Goal: Navigation & Orientation: Understand site structure

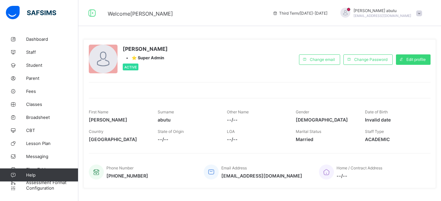
click at [422, 12] on span at bounding box center [419, 13] width 6 height 6
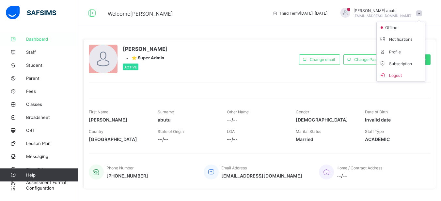
click at [49, 39] on span "Dashboard" at bounding box center [52, 39] width 52 height 5
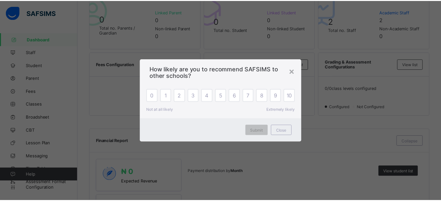
scroll to position [169, 0]
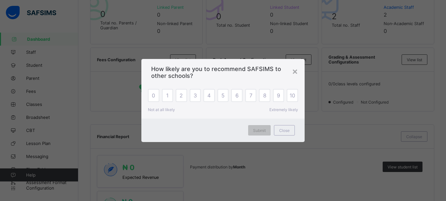
drag, startPoint x: 445, startPoint y: 39, endPoint x: 445, endPoint y: 71, distance: 32.6
click at [282, 131] on span "Close" at bounding box center [284, 130] width 10 height 5
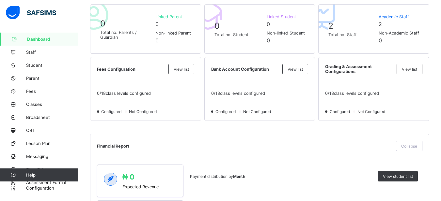
scroll to position [128, 0]
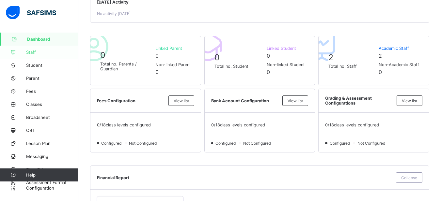
click at [51, 50] on span "Staff" at bounding box center [52, 52] width 52 height 5
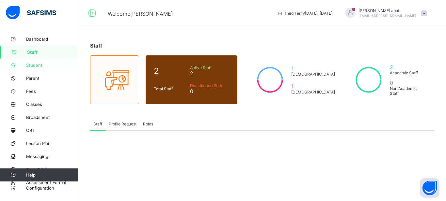
click at [42, 61] on link "Student" at bounding box center [39, 65] width 78 height 13
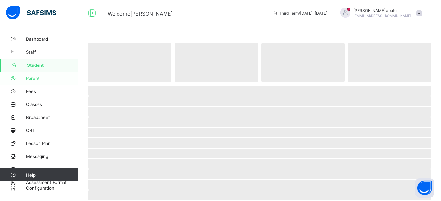
click at [41, 75] on link "Parent" at bounding box center [39, 78] width 78 height 13
click at [56, 117] on span "Broadsheet" at bounding box center [52, 117] width 52 height 5
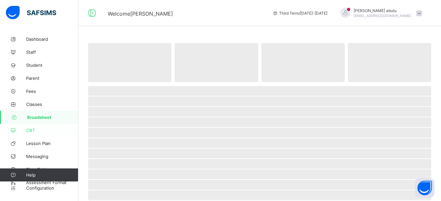
click at [43, 128] on span "CBT" at bounding box center [52, 130] width 52 height 5
click at [43, 40] on span "Dashboard" at bounding box center [52, 39] width 52 height 5
